Goal: Information Seeking & Learning: Check status

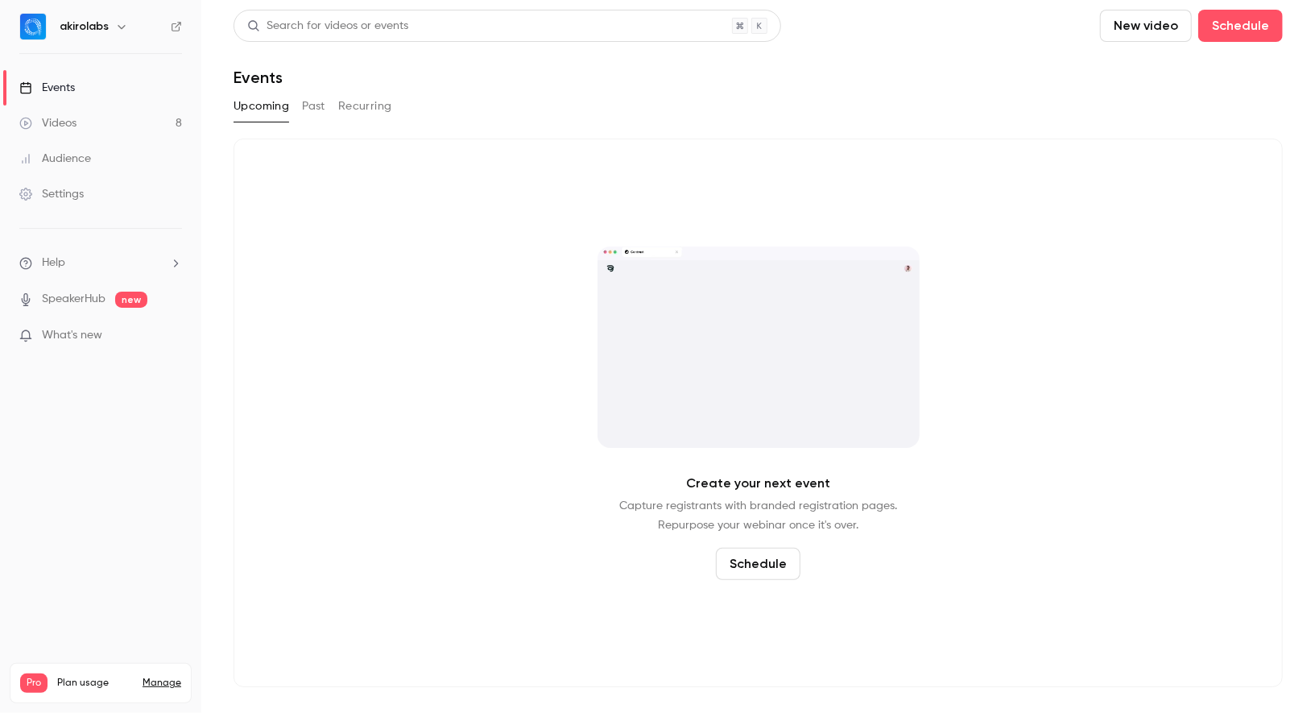
click at [110, 117] on link "Videos 8" at bounding box center [100, 122] width 201 height 35
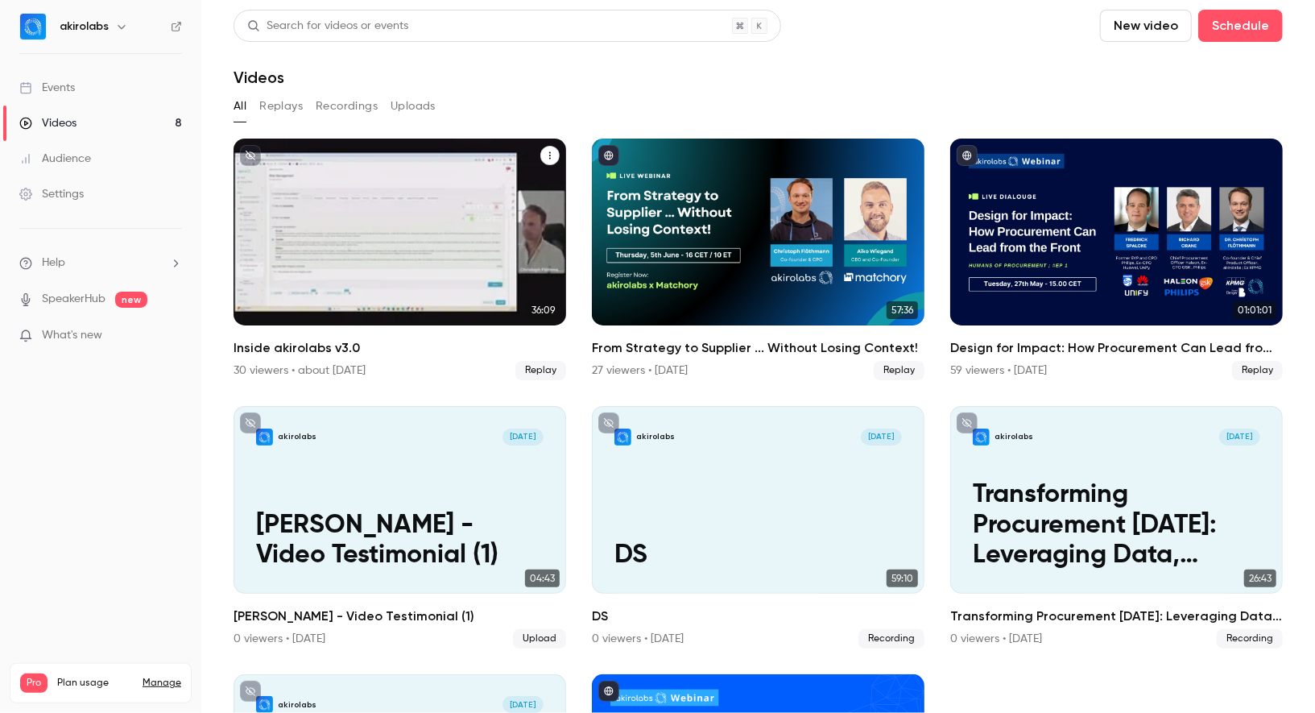
click at [658, 210] on div "From Strategy to Supplier ... Without Losing Context!" at bounding box center [758, 231] width 333 height 187
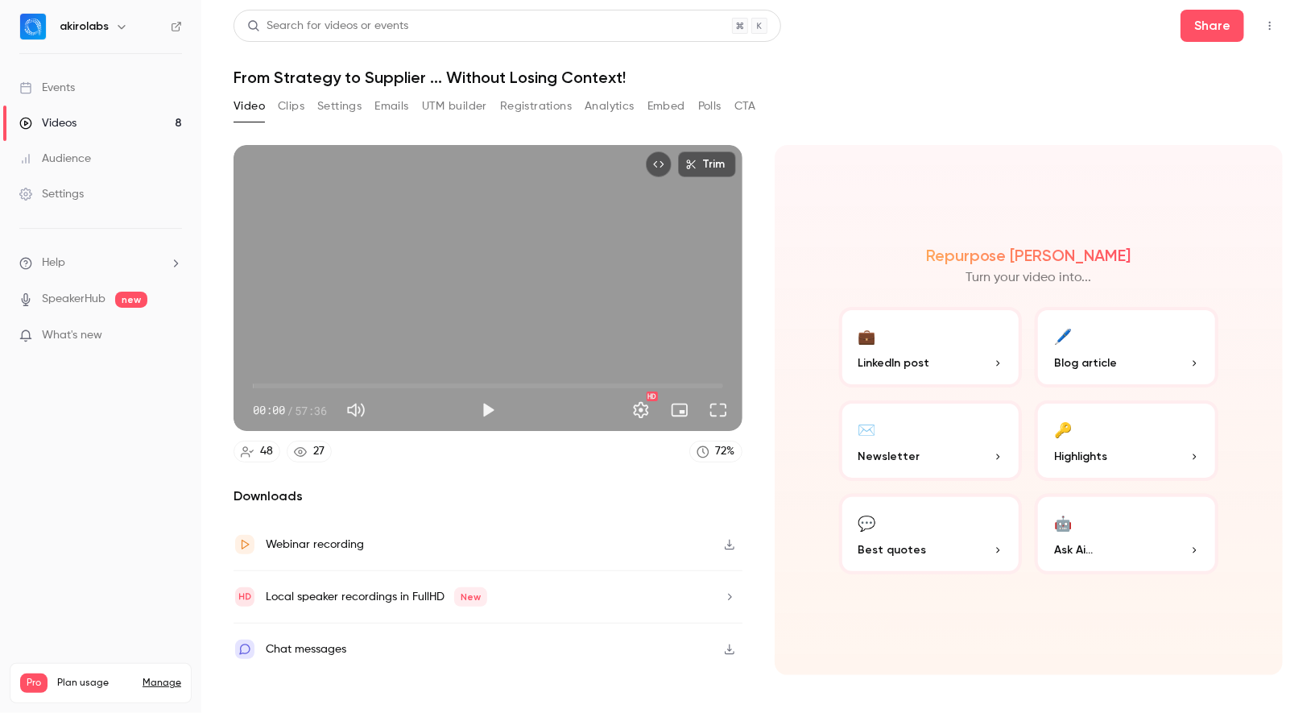
click at [548, 102] on button "Registrations" at bounding box center [536, 106] width 72 height 26
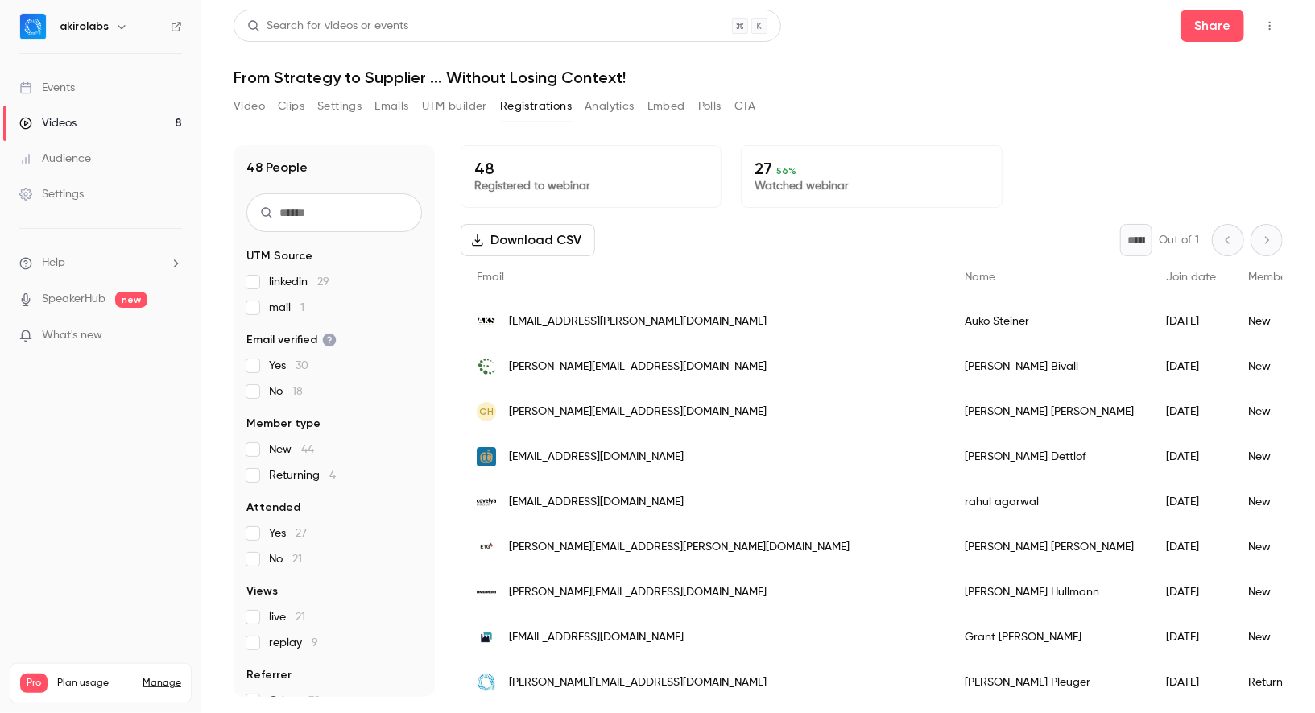
scroll to position [8, 0]
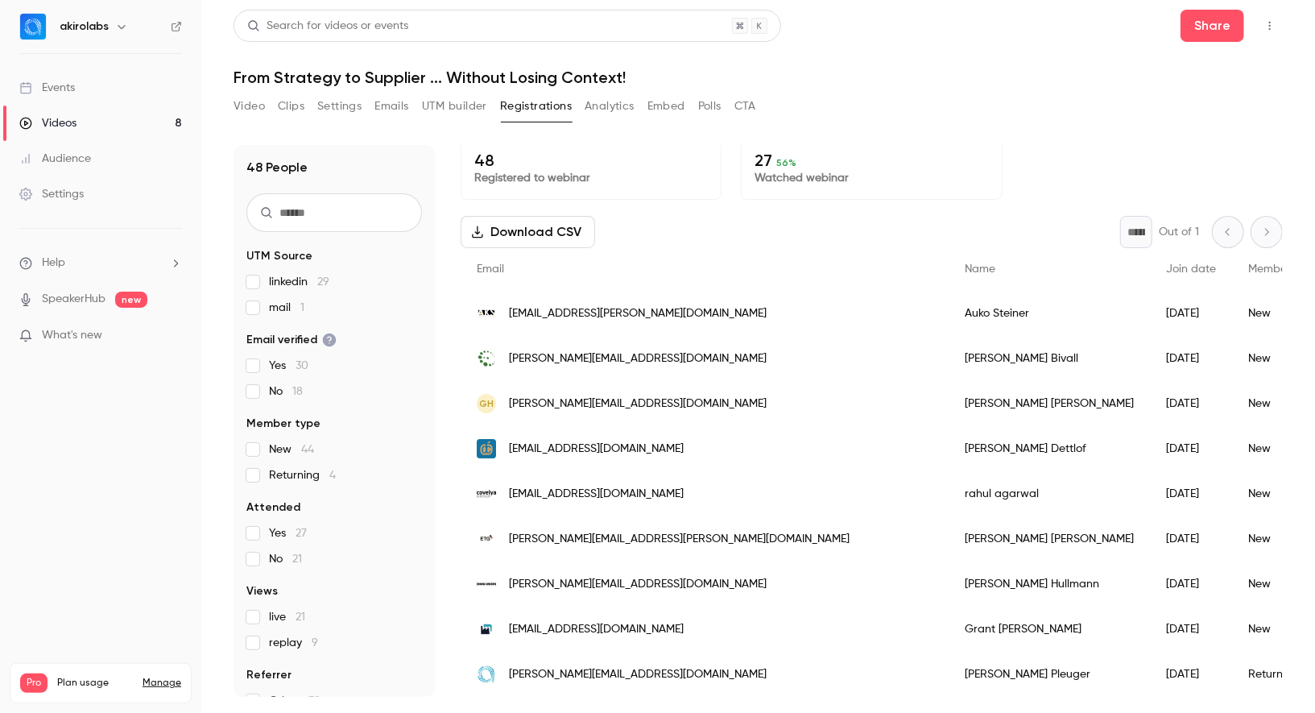
click at [81, 88] on link "Events" at bounding box center [100, 87] width 201 height 35
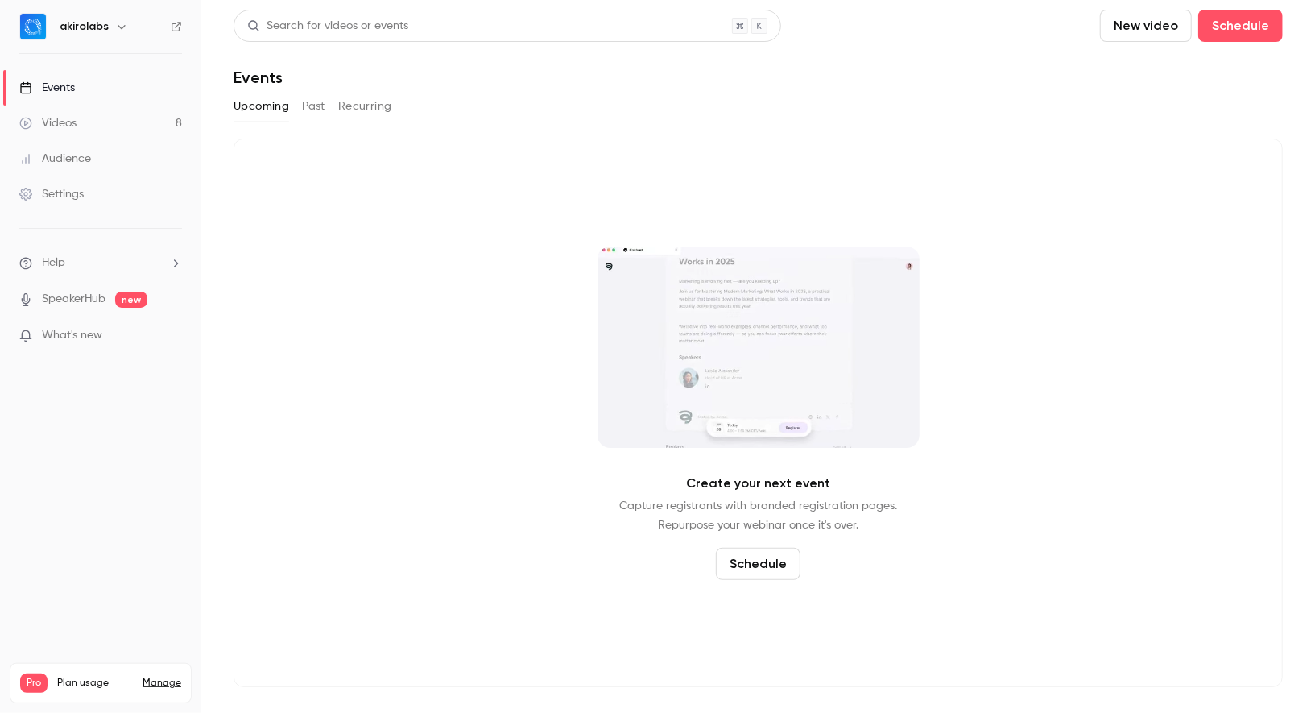
click at [305, 105] on button "Past" at bounding box center [313, 106] width 23 height 26
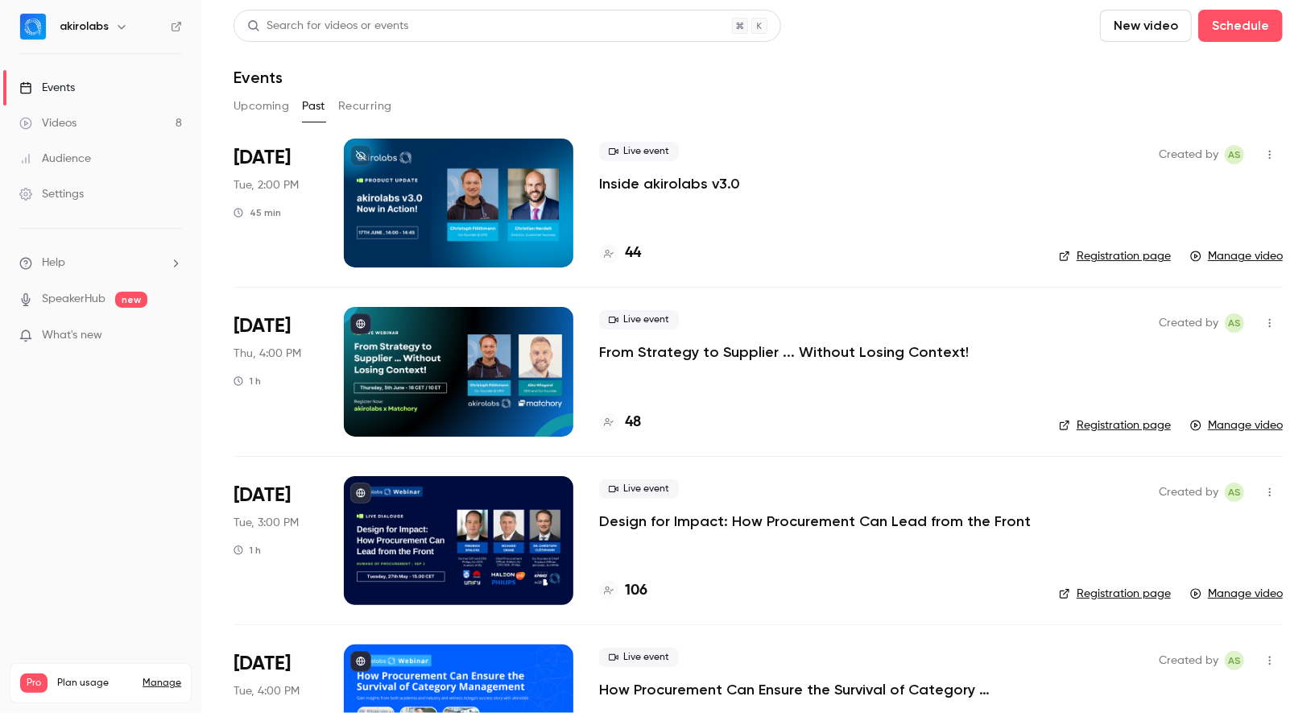
click at [482, 232] on div at bounding box center [458, 202] width 229 height 129
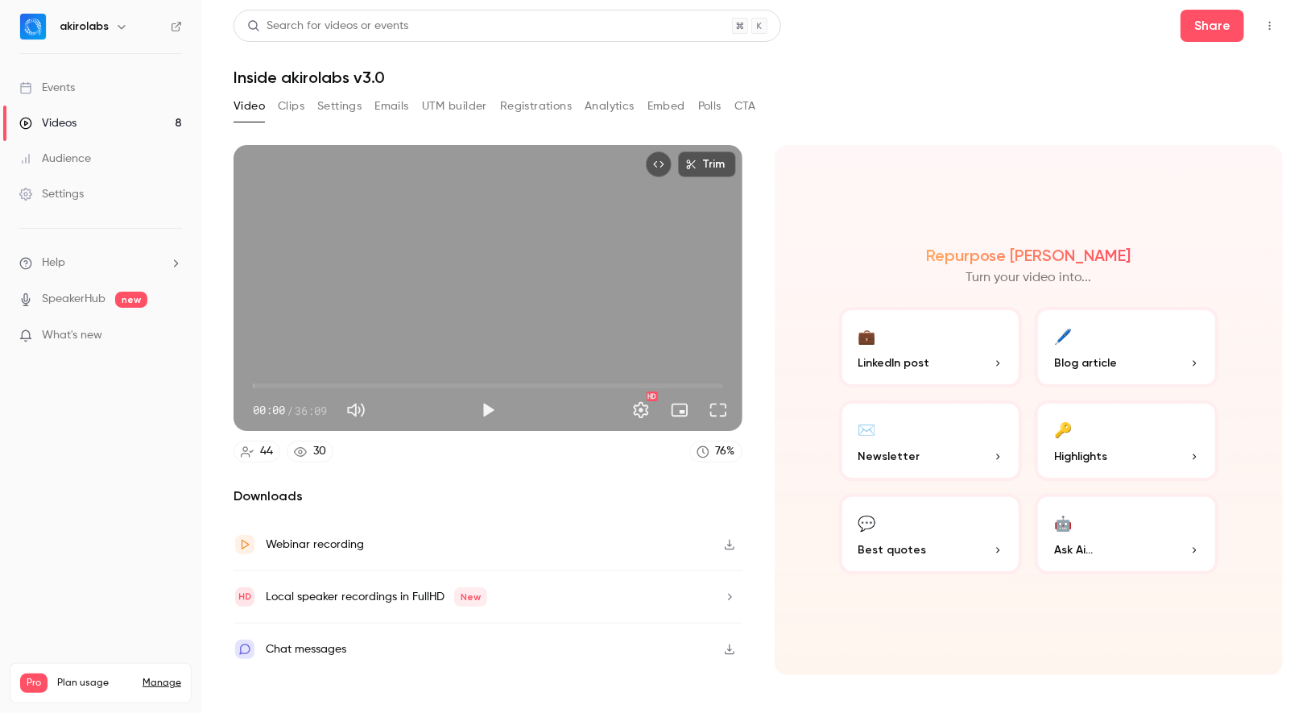
click at [533, 105] on button "Registrations" at bounding box center [536, 106] width 72 height 26
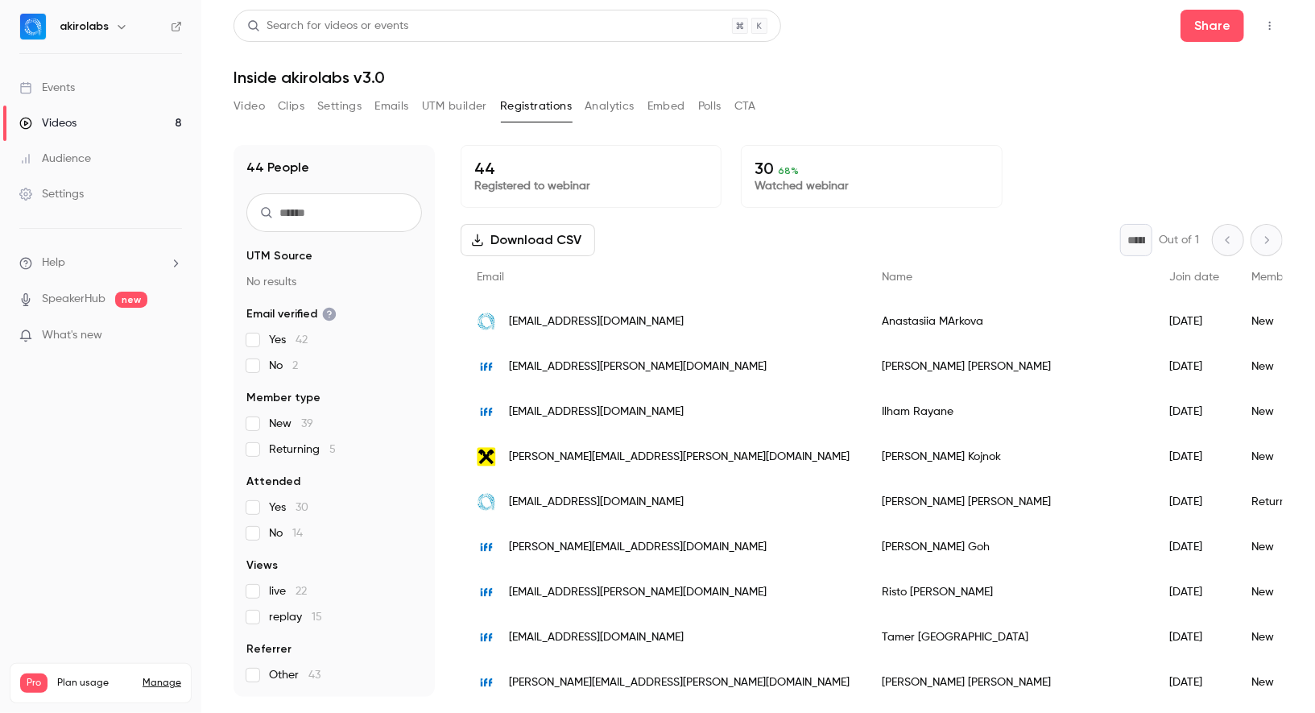
click at [79, 89] on link "Events" at bounding box center [100, 87] width 201 height 35
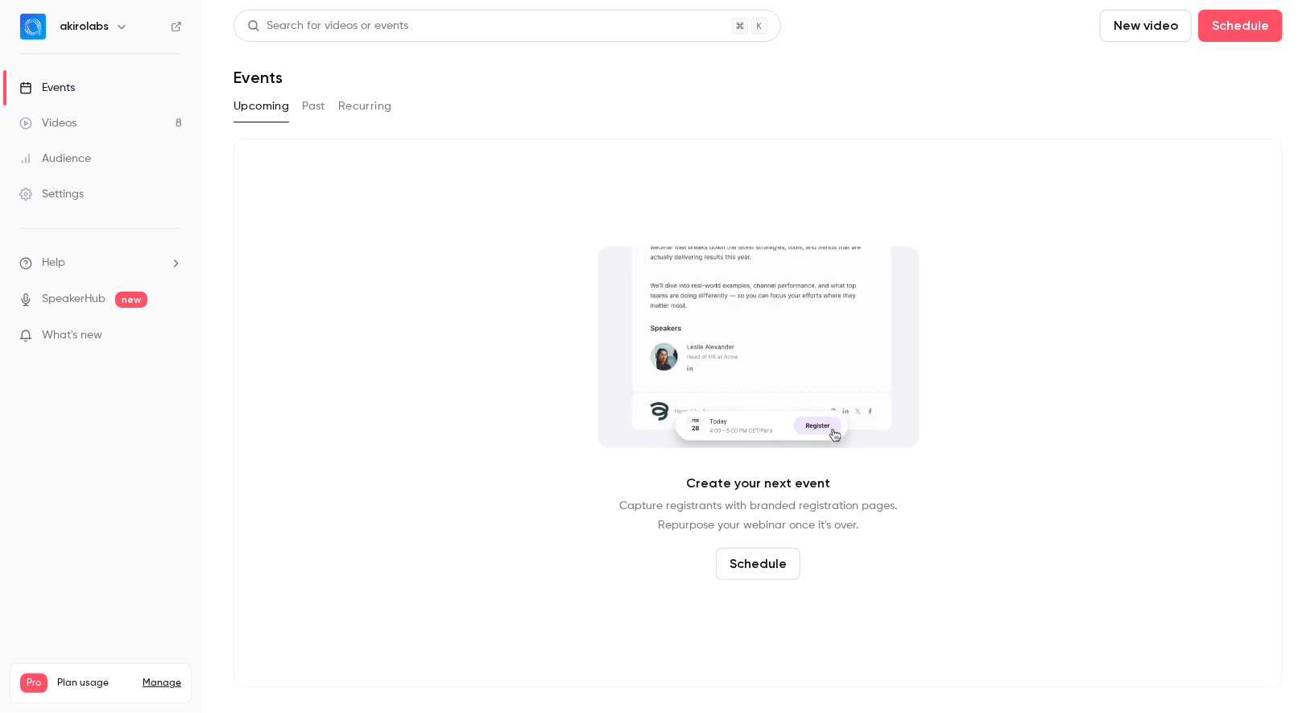
click at [319, 103] on button "Past" at bounding box center [313, 106] width 23 height 26
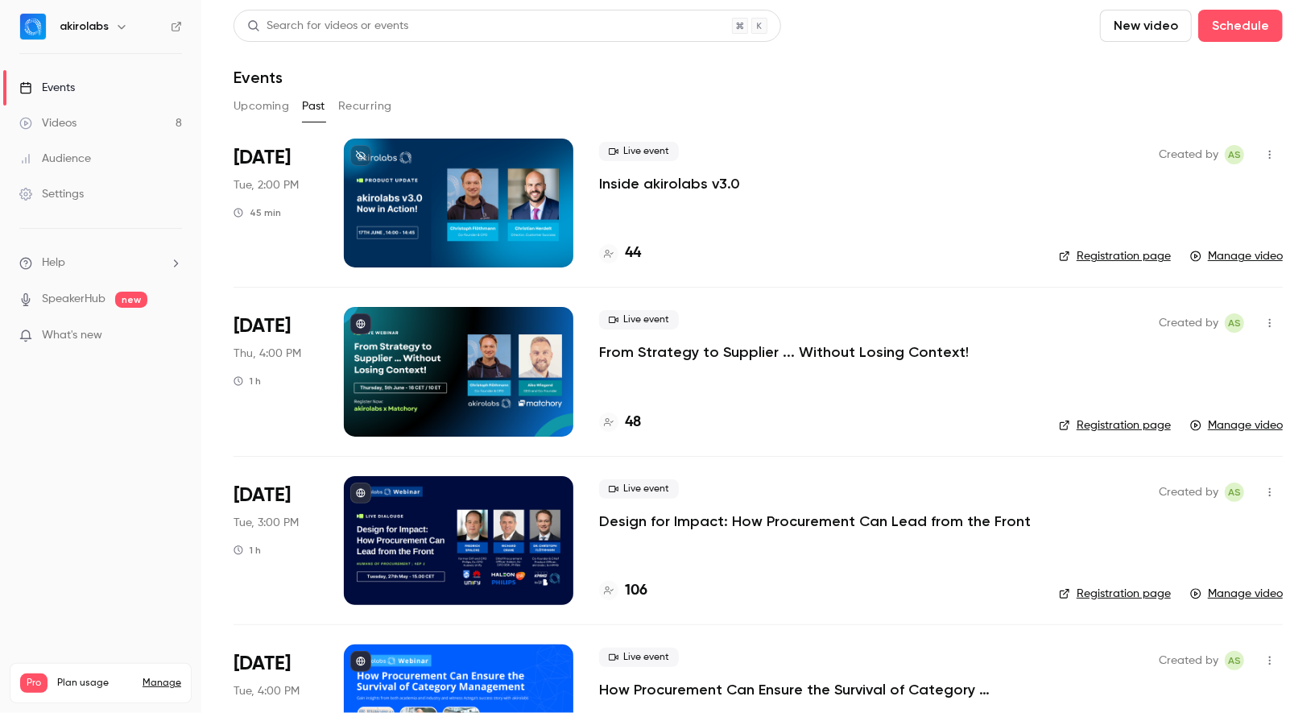
click at [1145, 424] on link "Registration page" at bounding box center [1115, 425] width 112 height 16
click at [481, 202] on div at bounding box center [458, 202] width 229 height 129
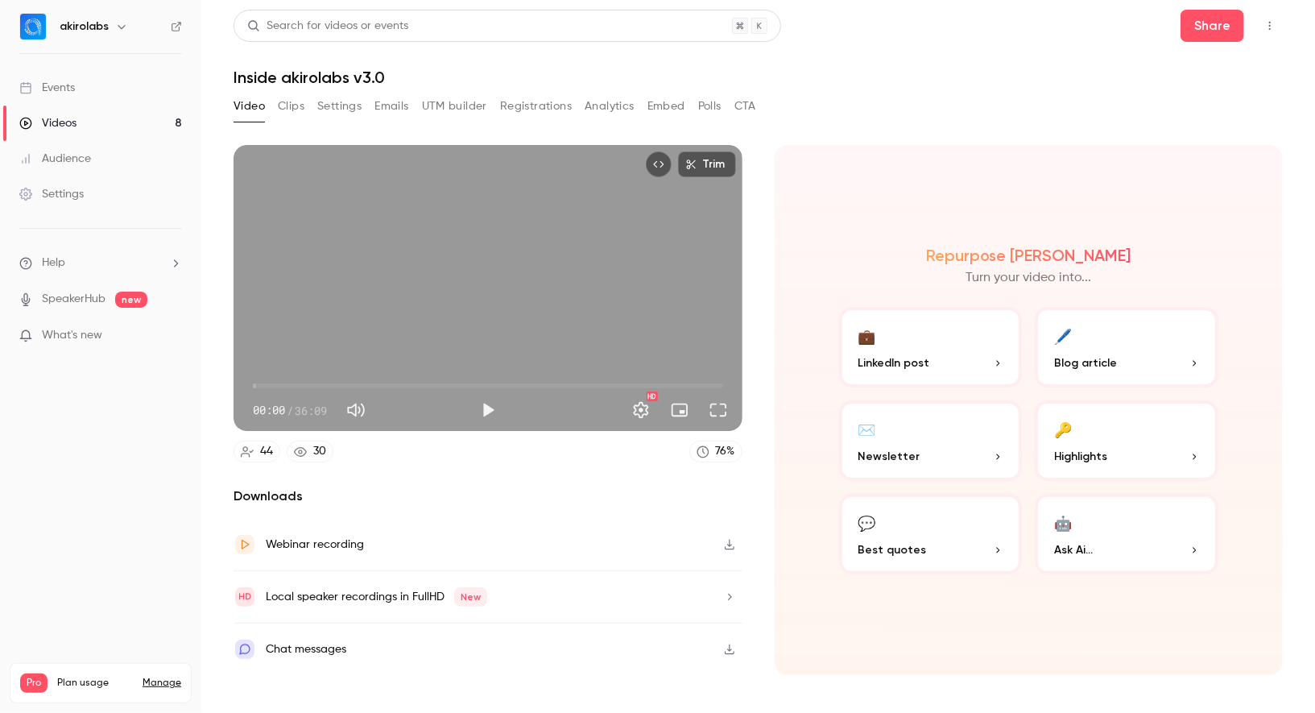
click at [98, 123] on link "Videos 8" at bounding box center [100, 122] width 201 height 35
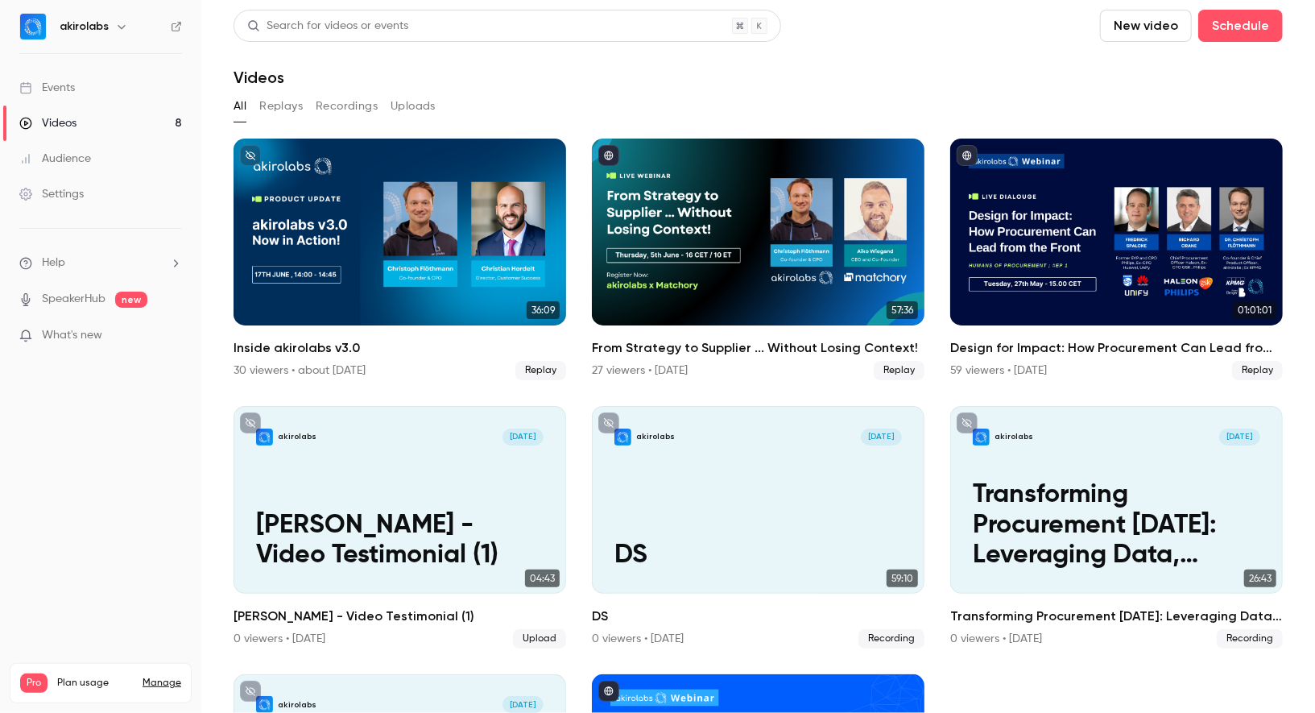
click at [93, 81] on link "Events" at bounding box center [100, 87] width 201 height 35
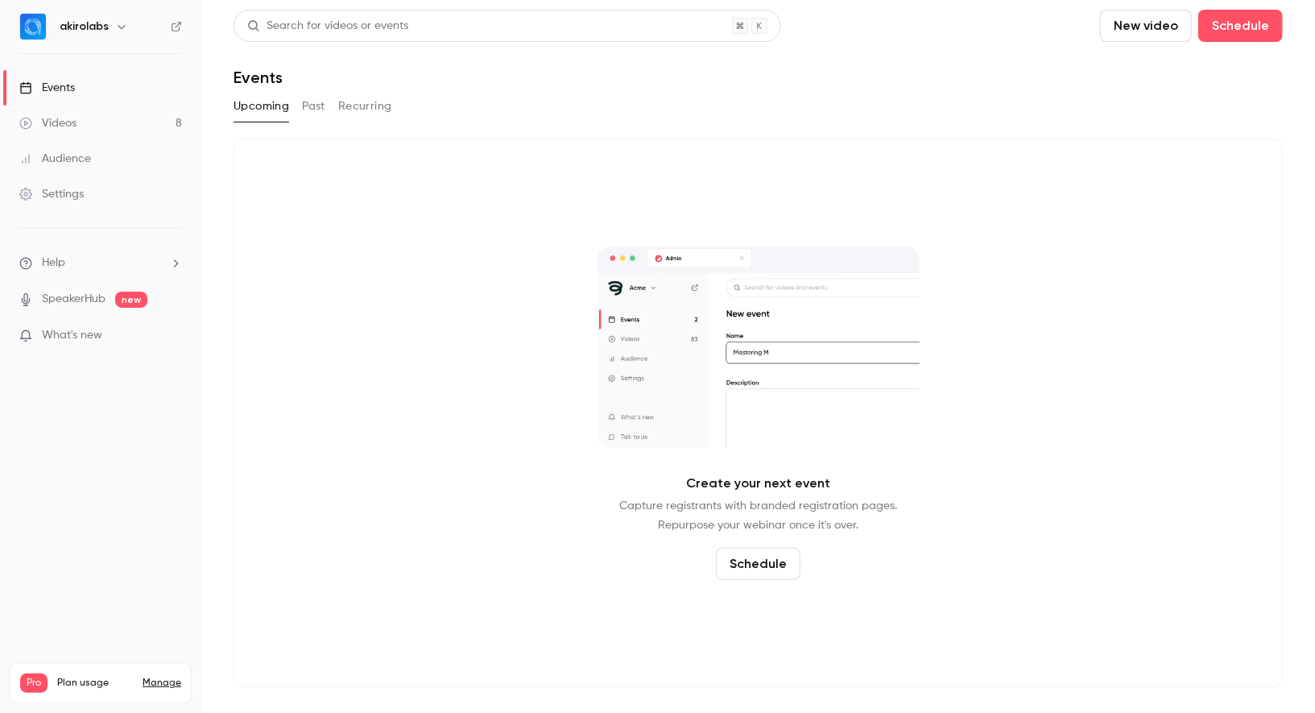
click at [304, 101] on button "Past" at bounding box center [313, 106] width 23 height 26
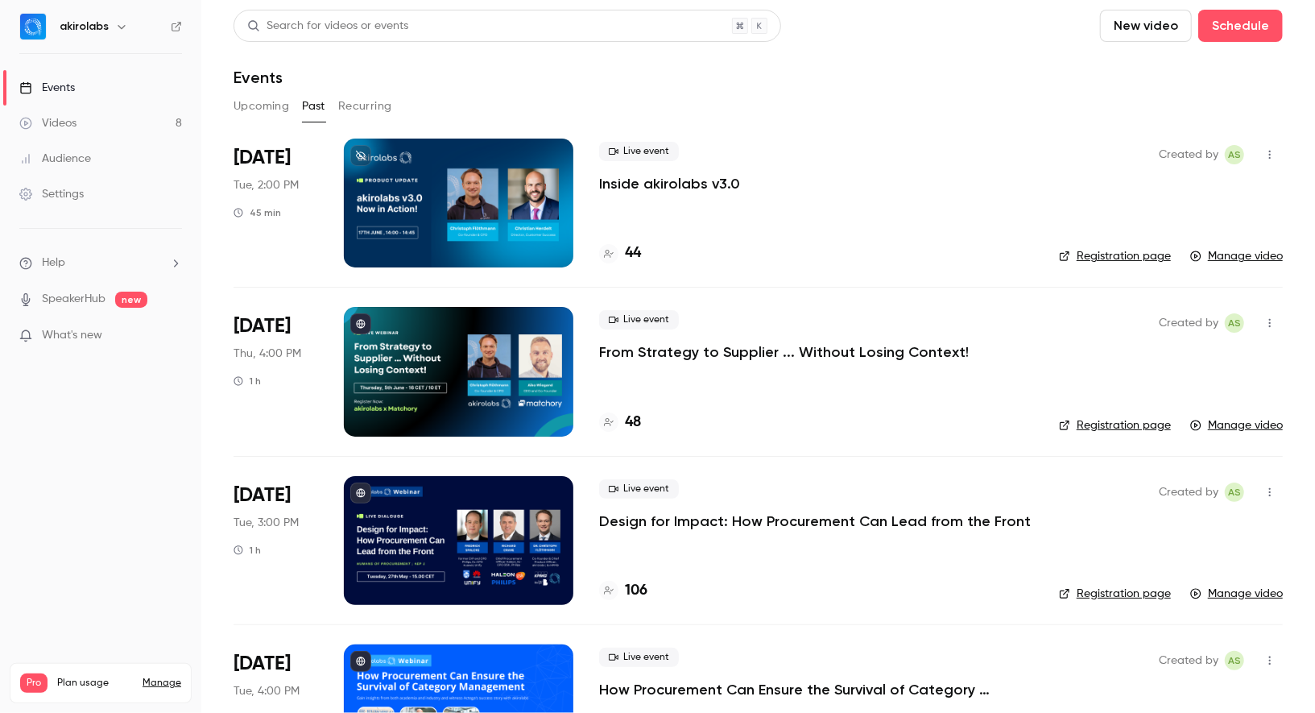
click at [1104, 250] on link "Registration page" at bounding box center [1115, 256] width 112 height 16
